Goal: Browse casually

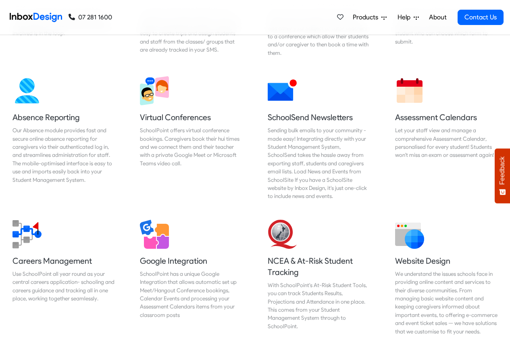
scroll to position [630, 0]
click at [436, 17] on link "About" at bounding box center [438, 17] width 22 height 16
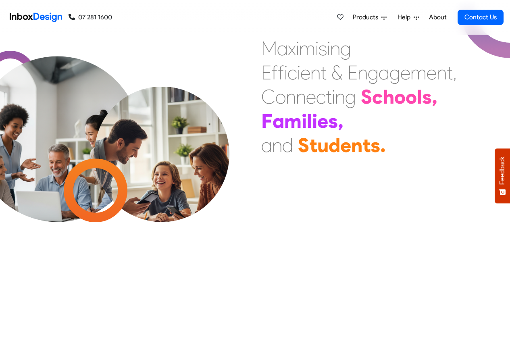
scroll to position [631, 0]
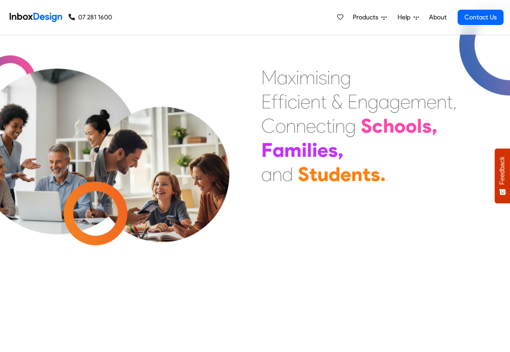
checkbox input "true"
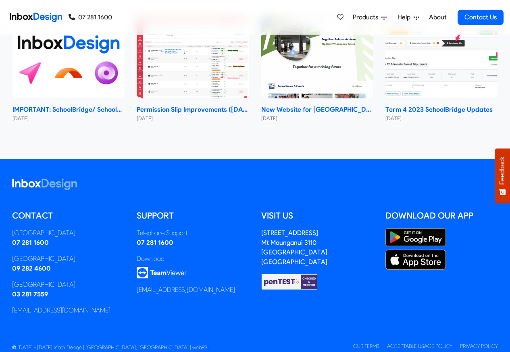
checkbox input "true"
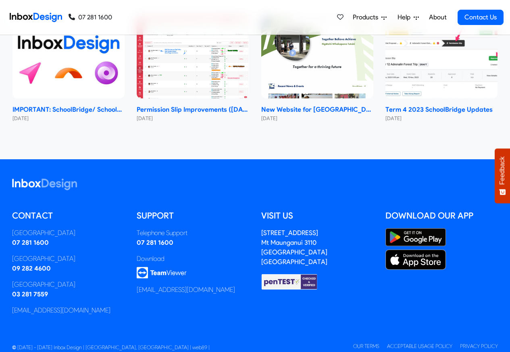
checkbox input "true"
